Goal: Information Seeking & Learning: Find specific fact

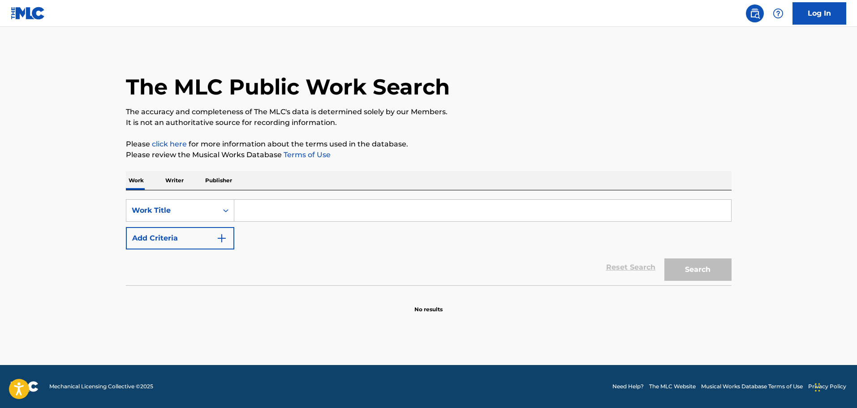
click at [284, 211] on input "Search Form" at bounding box center [482, 210] width 497 height 21
paste input "First 48 (Intro) - [PERSON_NAME]"
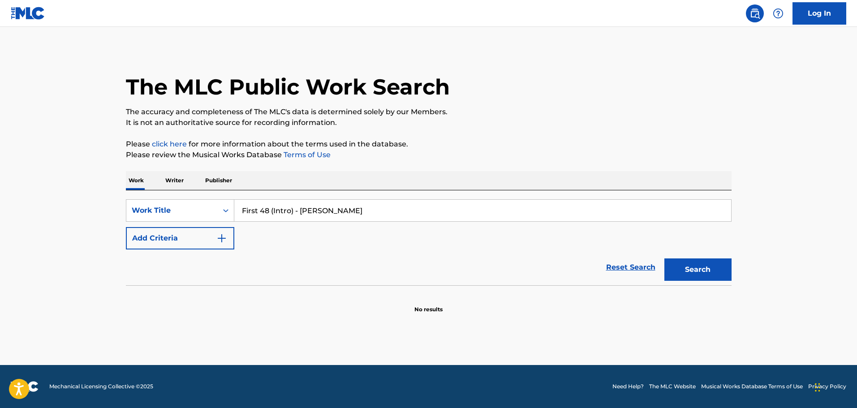
type input "First 48 (Intro) - [PERSON_NAME]"
click at [221, 234] on img "Search Form" at bounding box center [221, 238] width 11 height 11
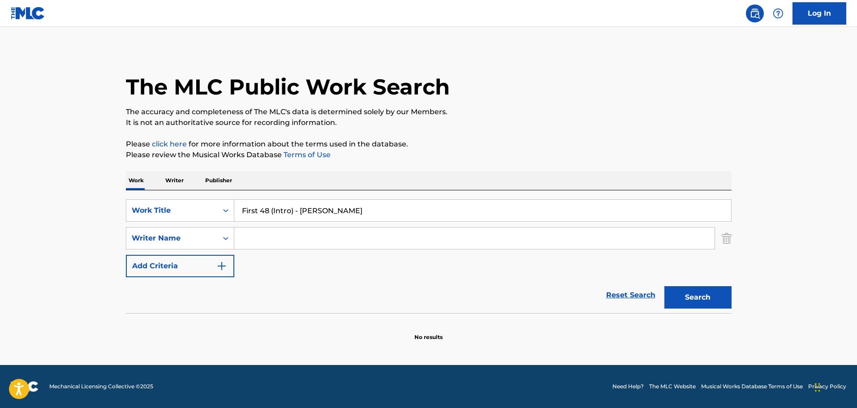
click at [322, 228] on input "Search Form" at bounding box center [474, 237] width 480 height 21
paste input "[PERSON_NAME] [PERSON_NAME]"
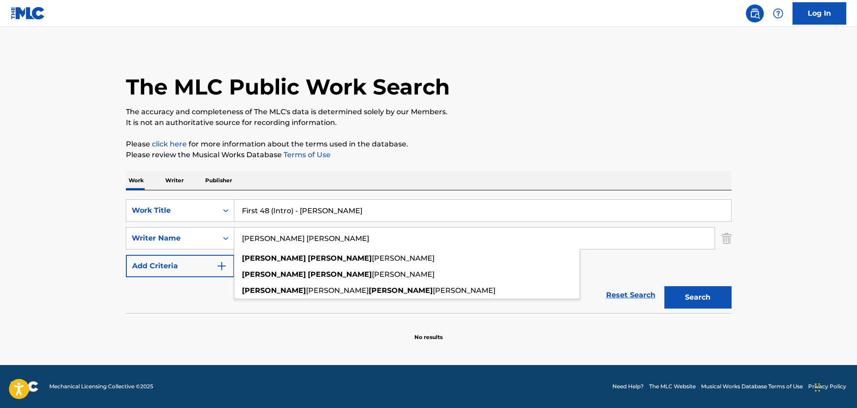
type input "[PERSON_NAME] [PERSON_NAME]"
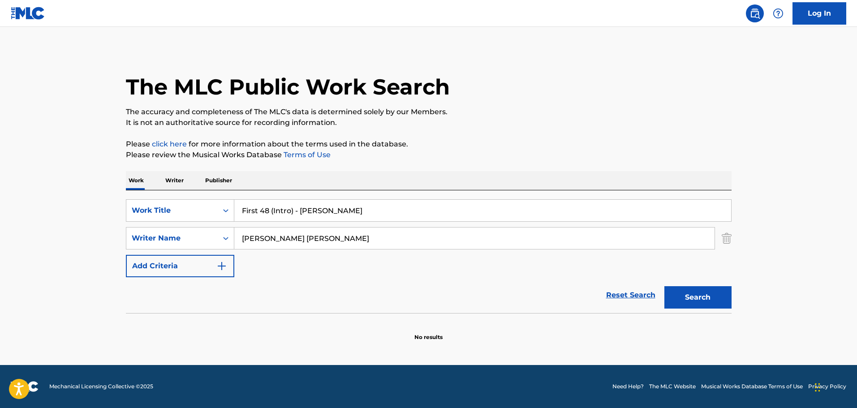
click at [695, 292] on button "Search" at bounding box center [697, 297] width 67 height 22
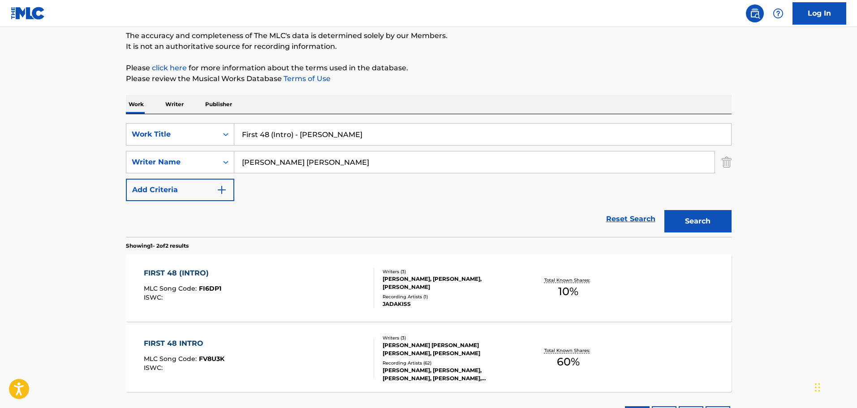
scroll to position [90, 0]
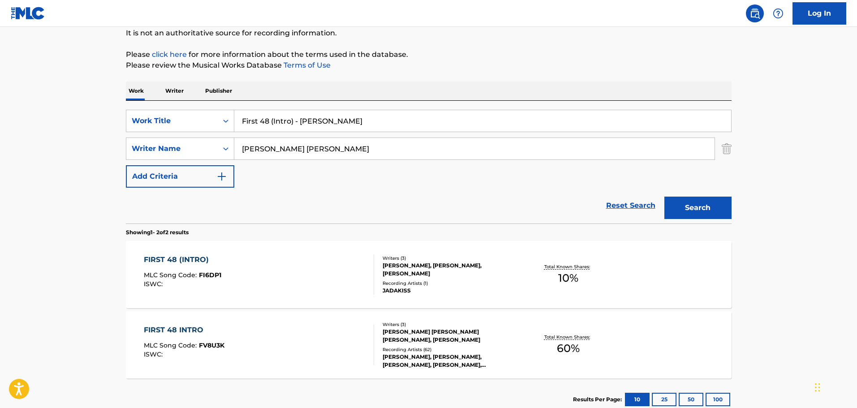
click at [482, 260] on div "Writers ( 3 )" at bounding box center [449, 258] width 135 height 7
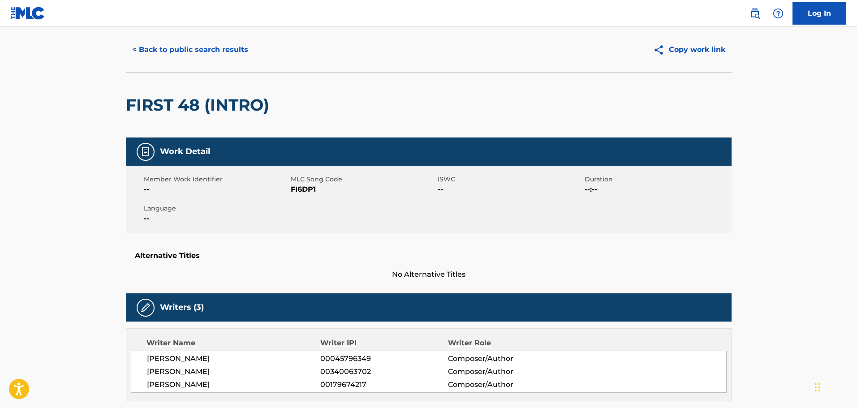
scroll to position [179, 0]
